Goal: Task Accomplishment & Management: Use online tool/utility

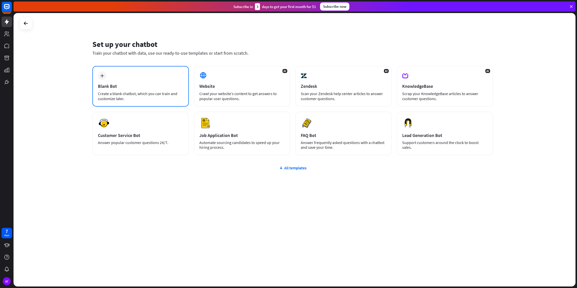
click at [146, 85] on div "Blank Bot" at bounding box center [140, 86] width 85 height 6
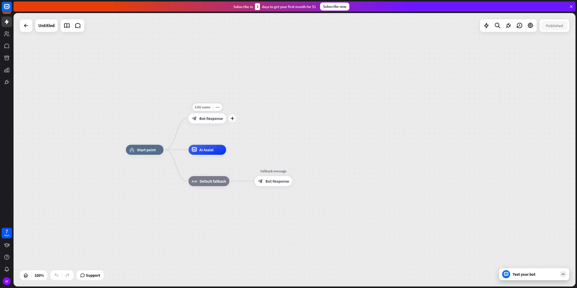
click at [215, 119] on span "Bot Response" at bounding box center [211, 118] width 24 height 5
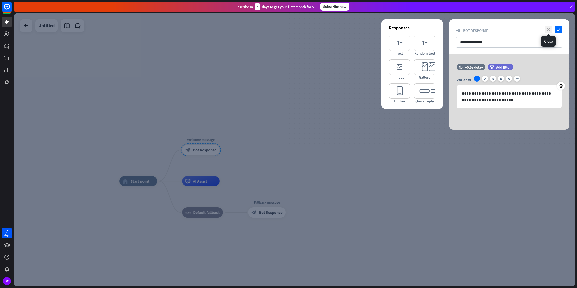
click at [548, 29] on icon "close" at bounding box center [549, 30] width 8 height 8
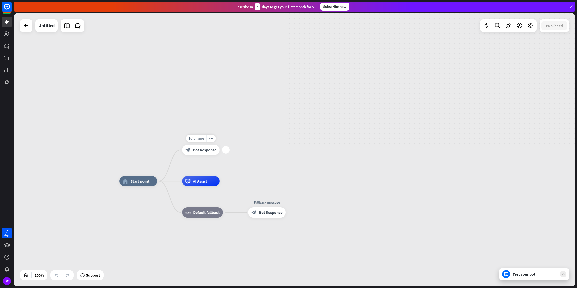
click at [201, 150] on span "Bot Response" at bounding box center [205, 149] width 24 height 5
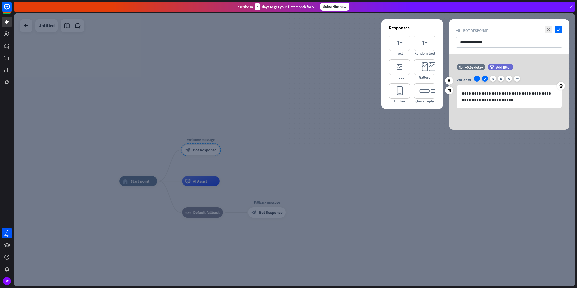
click at [487, 78] on div "2" at bounding box center [485, 78] width 6 height 6
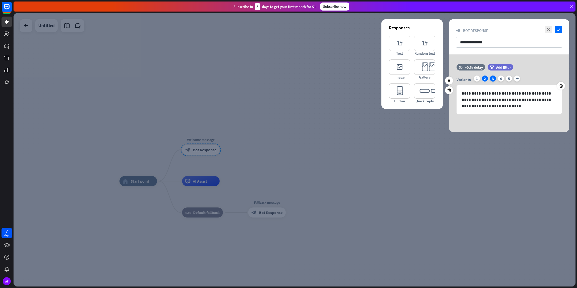
click at [494, 79] on div "3" at bounding box center [493, 78] width 6 height 6
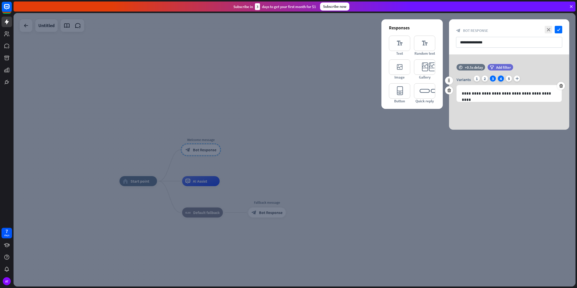
click at [502, 79] on div "4" at bounding box center [501, 78] width 6 height 6
click at [507, 79] on div "5" at bounding box center [509, 78] width 6 height 6
click at [512, 79] on div "Variants 1 2 3 4 5 plus" at bounding box center [509, 79] width 105 height 8
click at [477, 78] on div "1" at bounding box center [477, 78] width 6 height 6
click at [547, 30] on icon "close" at bounding box center [549, 30] width 8 height 8
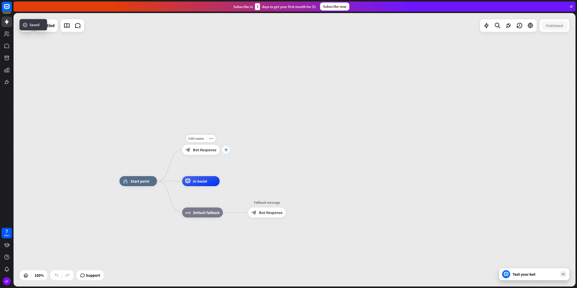
click at [227, 150] on icon "plus" at bounding box center [226, 150] width 4 height 4
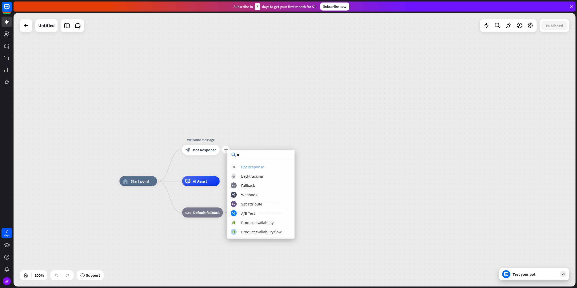
type input "*"
click at [256, 168] on div "Bot Response" at bounding box center [252, 166] width 23 height 5
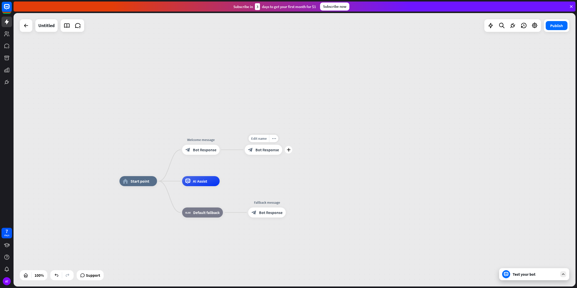
click at [274, 151] on span "Bot Response" at bounding box center [267, 149] width 24 height 5
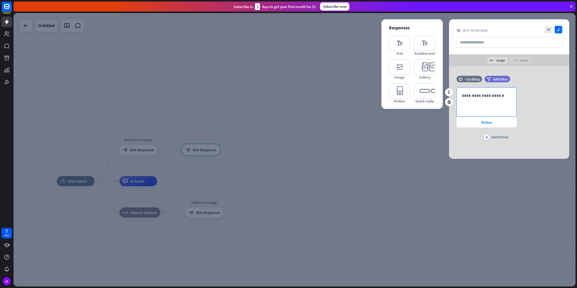
click at [493, 96] on p "**********" at bounding box center [487, 95] width 50 height 6
click at [557, 29] on icon "check" at bounding box center [559, 30] width 8 height 8
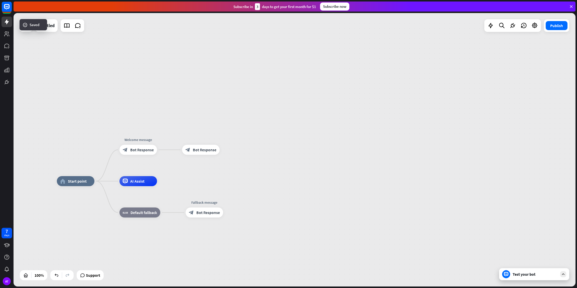
click at [528, 275] on div "Test your bot" at bounding box center [535, 273] width 45 height 5
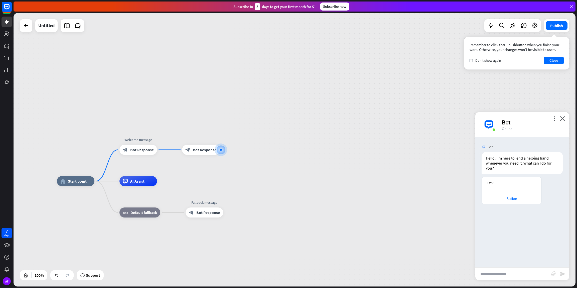
click at [324, 156] on div "home_2 Start point Welcome message block_bot_response Bot Response block_bot_re…" at bounding box center [295, 149] width 562 height 273
click at [207, 129] on div "home_2 Start point Welcome message block_bot_response Bot Response block_bot_re…" at bounding box center [295, 149] width 562 height 273
click at [162, 150] on icon "plus" at bounding box center [164, 150] width 4 height 4
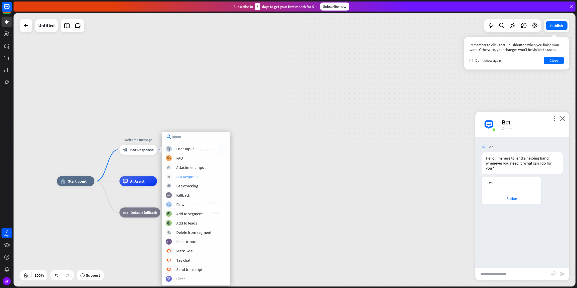
click at [189, 178] on div "Bot Response" at bounding box center [187, 176] width 23 height 5
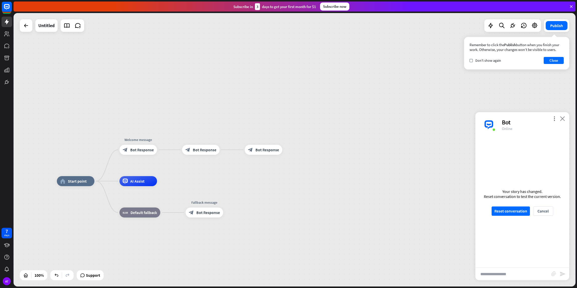
click at [563, 120] on icon "close" at bounding box center [562, 118] width 5 height 5
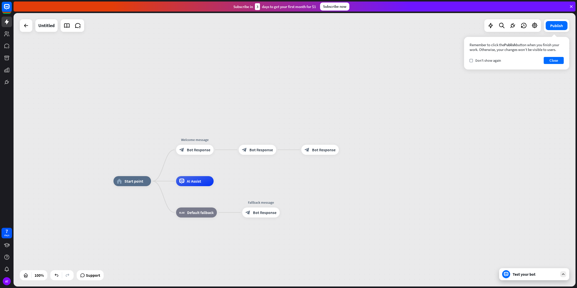
drag, startPoint x: 297, startPoint y: 119, endPoint x: 356, endPoint y: 115, distance: 59.8
click at [356, 115] on div "home_2 Start point Welcome message block_bot_response Bot Response block_bot_re…" at bounding box center [295, 149] width 562 height 273
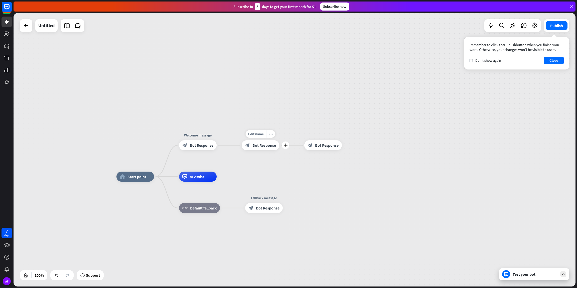
click at [257, 145] on span "Bot Response" at bounding box center [264, 145] width 24 height 5
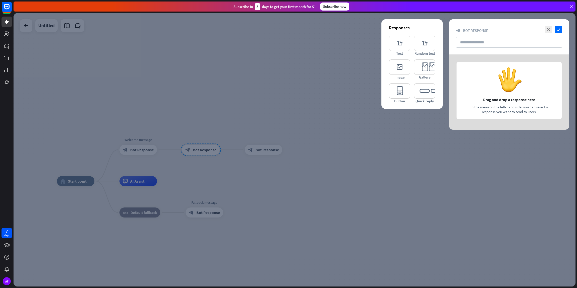
click at [311, 104] on div at bounding box center [295, 149] width 562 height 273
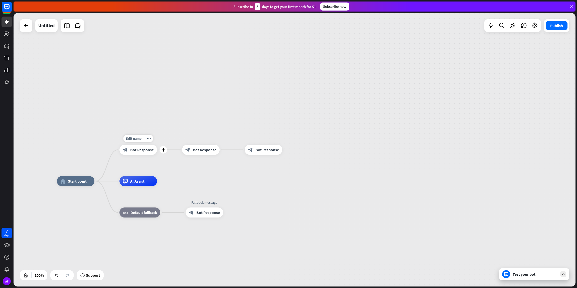
click at [145, 153] on div "block_bot_response Bot Response" at bounding box center [138, 150] width 38 height 10
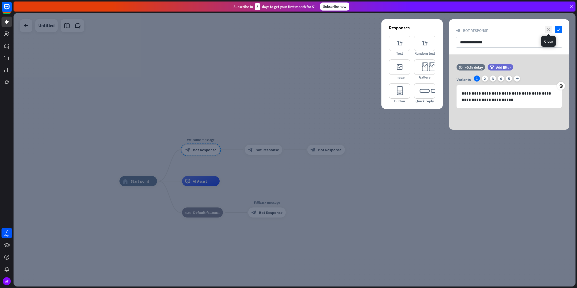
click at [548, 28] on icon "close" at bounding box center [549, 30] width 8 height 8
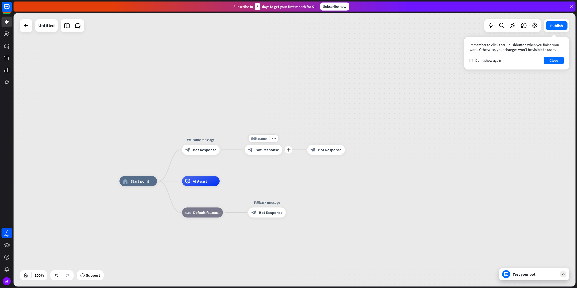
click at [256, 153] on div "block_bot_response Bot Response" at bounding box center [264, 150] width 38 height 10
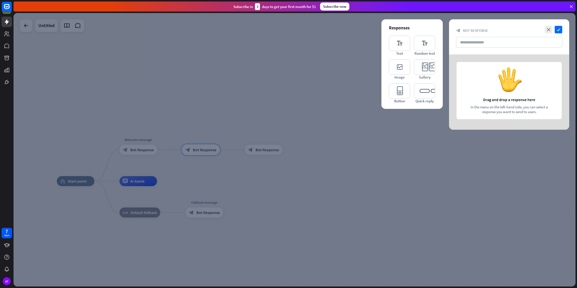
click at [272, 151] on div at bounding box center [295, 149] width 562 height 273
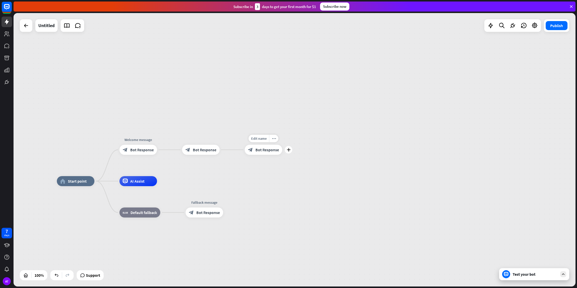
click at [267, 151] on span "Bot Response" at bounding box center [267, 149] width 24 height 5
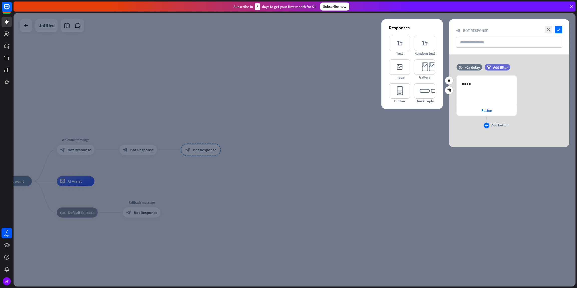
click at [488, 125] on icon "plus" at bounding box center [486, 125] width 3 height 3
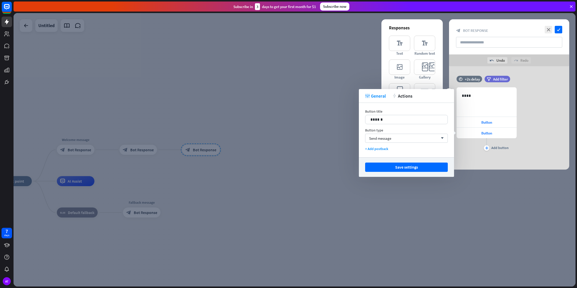
click at [505, 151] on div "636 **** Button Button plus Add button" at bounding box center [487, 119] width 60 height 65
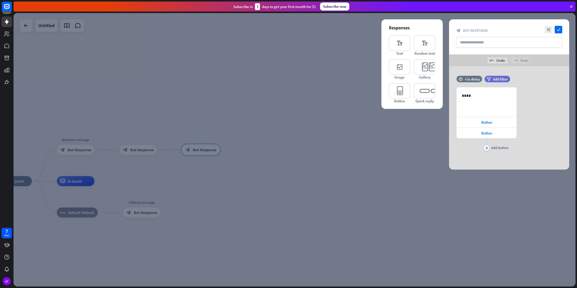
click at [349, 77] on div at bounding box center [295, 149] width 562 height 273
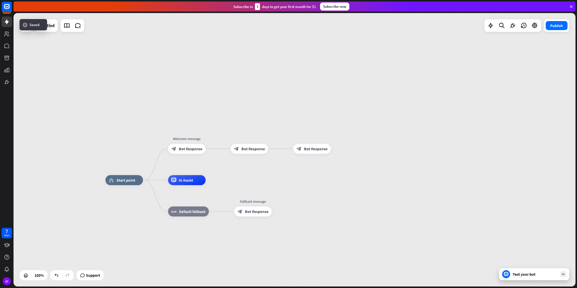
drag, startPoint x: 279, startPoint y: 107, endPoint x: 405, endPoint y: 107, distance: 126.2
click at [405, 107] on div "home_2 Start point Welcome message block_bot_response Bot Response block_bot_re…" at bounding box center [295, 149] width 562 height 273
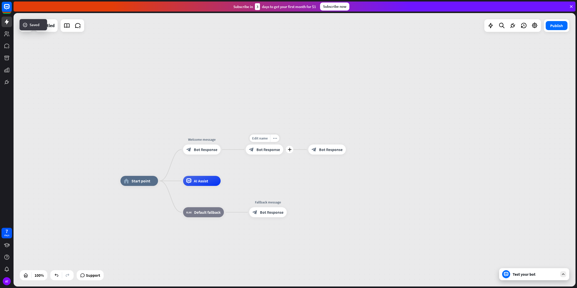
click at [268, 149] on span "Bot Response" at bounding box center [268, 149] width 24 height 5
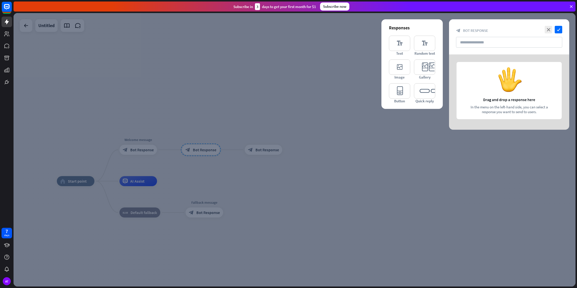
click at [285, 87] on div at bounding box center [295, 149] width 562 height 273
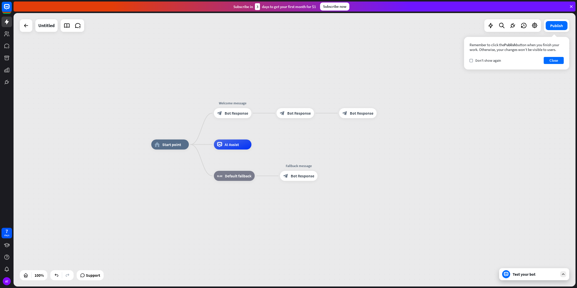
drag, startPoint x: 228, startPoint y: 110, endPoint x: 322, endPoint y: 73, distance: 100.9
click at [322, 73] on div "home_2 Start point Welcome message block_bot_response Bot Response block_bot_re…" at bounding box center [295, 149] width 562 height 273
click at [225, 116] on div "block_bot_response Bot Response" at bounding box center [233, 113] width 38 height 10
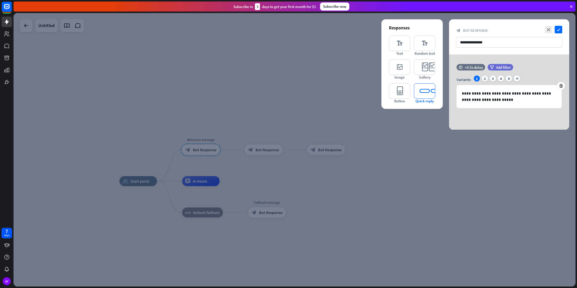
click at [424, 87] on icon "editor_quick_replies" at bounding box center [424, 90] width 21 height 15
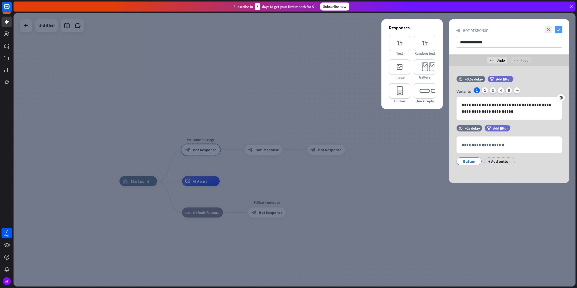
click at [559, 30] on icon "check" at bounding box center [559, 30] width 8 height 8
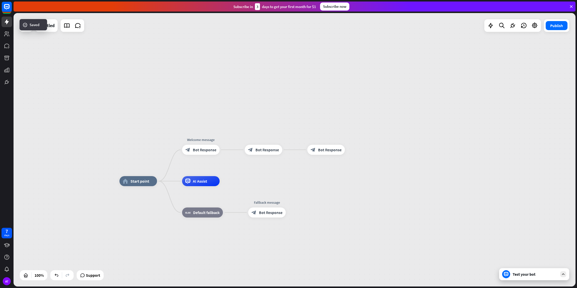
click at [538, 276] on div "Test your bot" at bounding box center [534, 274] width 70 height 12
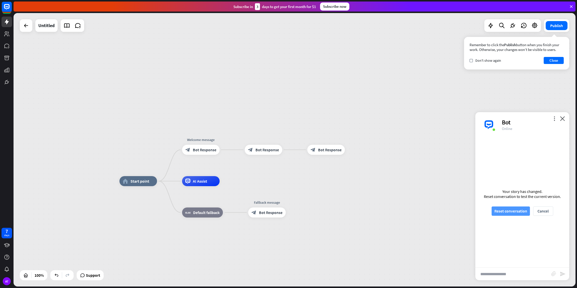
click at [519, 215] on button "Reset conversation" at bounding box center [511, 210] width 38 height 9
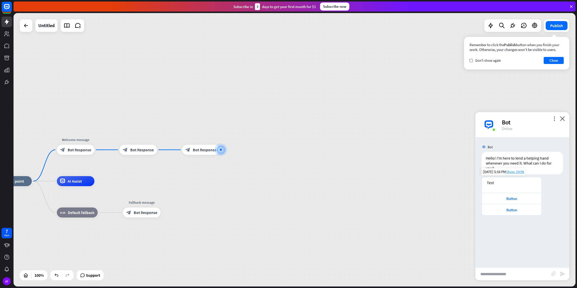
click at [516, 172] on span "Show JSON" at bounding box center [515, 171] width 18 height 5
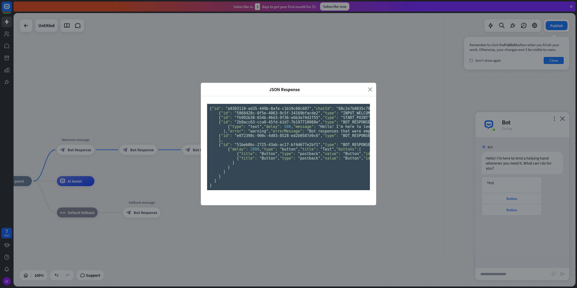
click at [370, 86] on icon "close" at bounding box center [370, 89] width 5 height 6
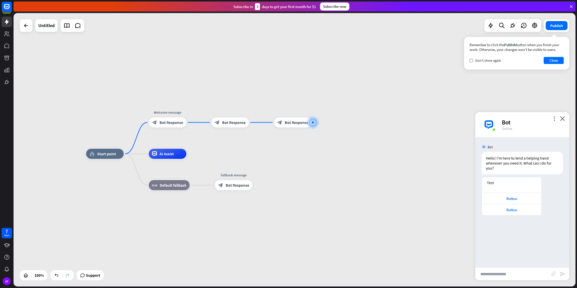
drag, startPoint x: 295, startPoint y: 89, endPoint x: 386, endPoint y: 61, distance: 95.4
click at [386, 61] on div "home_2 Start point Welcome message block_bot_response Bot Response block_bot_re…" at bounding box center [295, 149] width 562 height 273
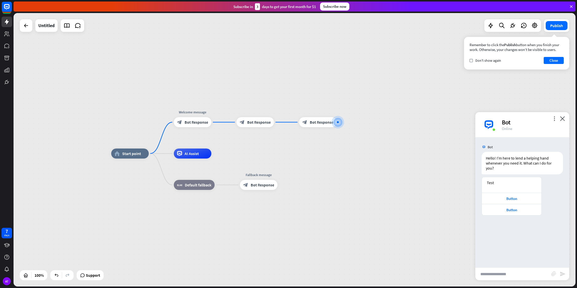
drag, startPoint x: 278, startPoint y: 65, endPoint x: 303, endPoint y: 66, distance: 24.8
click at [303, 66] on div "home_2 Start point Welcome message block_bot_response Bot Response block_bot_re…" at bounding box center [295, 149] width 562 height 273
click at [495, 196] on div "Button" at bounding box center [511, 198] width 55 height 5
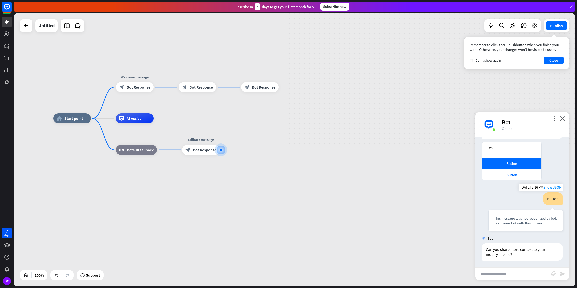
scroll to position [36, 0]
click at [512, 173] on div "Button" at bounding box center [511, 173] width 55 height 5
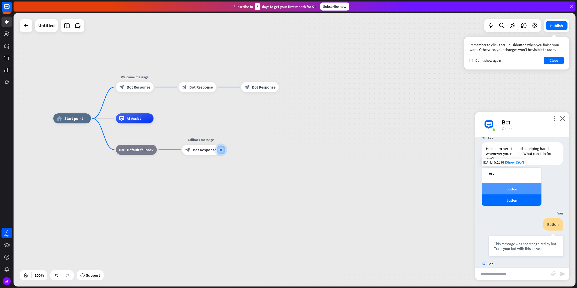
scroll to position [0, 0]
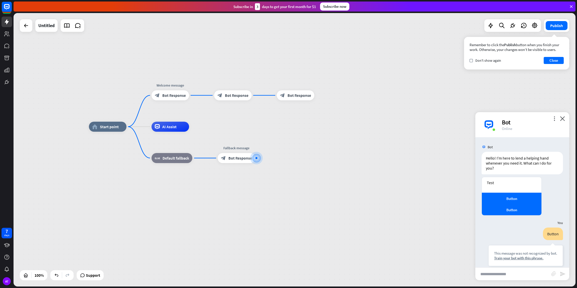
drag, startPoint x: 334, startPoint y: 143, endPoint x: 408, endPoint y: 168, distance: 77.3
click at [408, 168] on div "home_2 Start point Welcome message block_bot_response Bot Response block_bot_re…" at bounding box center [370, 262] width 562 height 273
